Goal: Obtain resource: Obtain resource

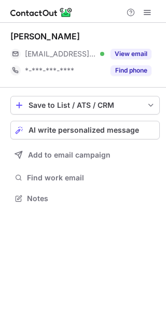
scroll to position [191, 166]
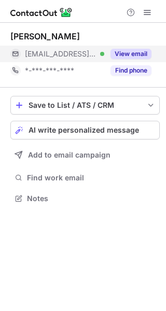
click at [139, 54] on button "View email" at bounding box center [130, 54] width 41 height 10
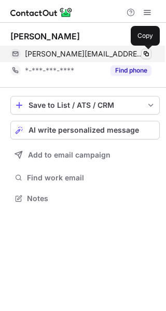
click at [143, 53] on span at bounding box center [146, 54] width 8 height 8
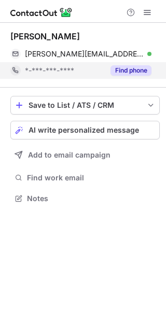
click at [129, 67] on button "Find phone" at bounding box center [130, 70] width 41 height 10
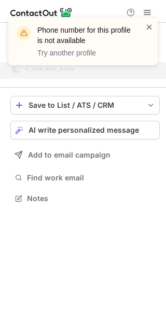
click at [152, 28] on span at bounding box center [149, 27] width 8 height 10
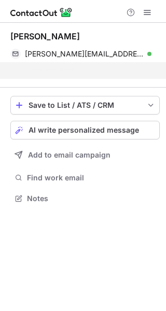
scroll to position [174, 166]
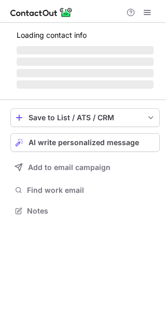
scroll to position [224, 166]
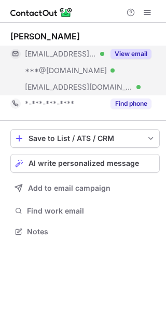
click at [74, 83] on span "[EMAIL_ADDRESS][DOMAIN_NAME]" at bounding box center [79, 86] width 108 height 9
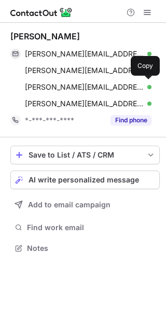
scroll to position [240, 166]
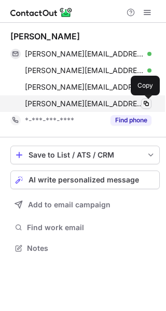
click at [145, 103] on span at bounding box center [146, 103] width 8 height 8
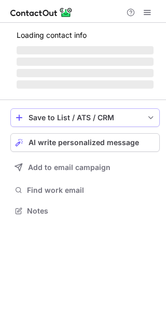
scroll to position [191, 166]
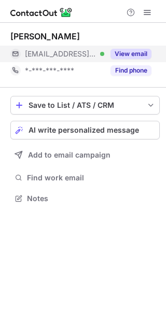
click at [125, 52] on button "View email" at bounding box center [130, 54] width 41 height 10
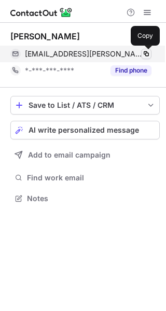
click at [148, 53] on span at bounding box center [146, 54] width 8 height 8
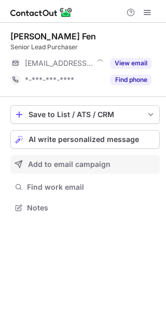
scroll to position [200, 166]
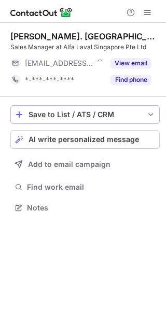
scroll to position [200, 166]
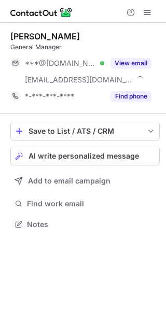
scroll to position [216, 166]
